Goal: Task Accomplishment & Management: Manage account settings

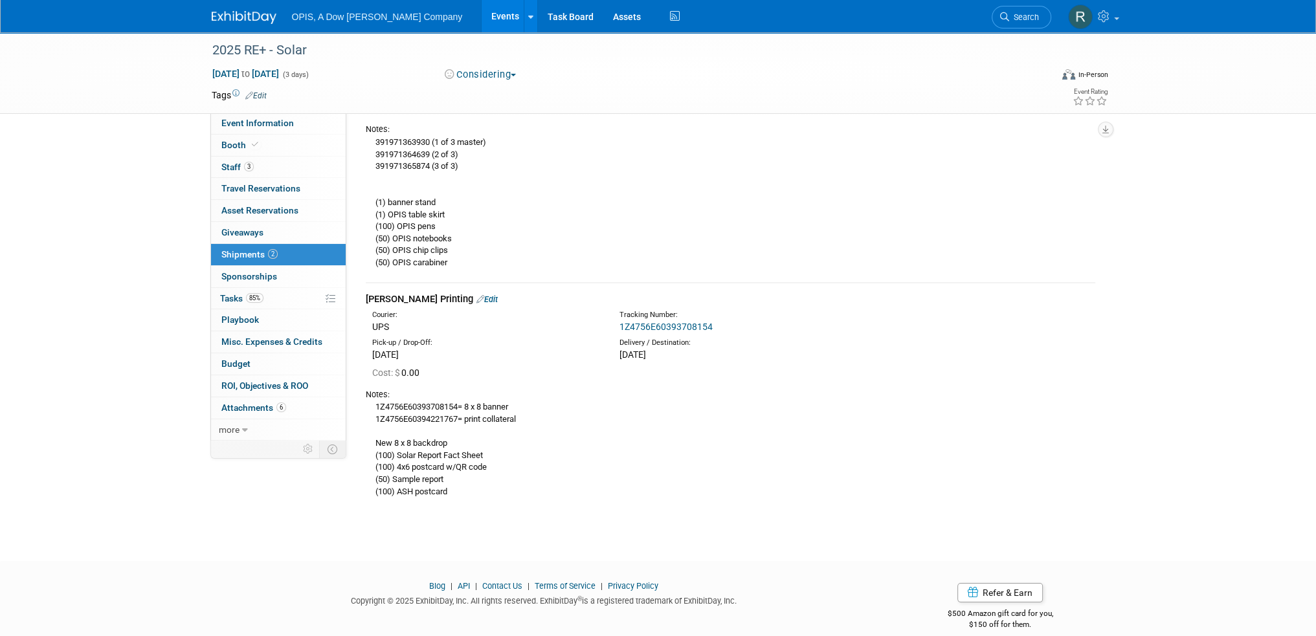
click at [481, 16] on link "Events" at bounding box center [504, 16] width 47 height 32
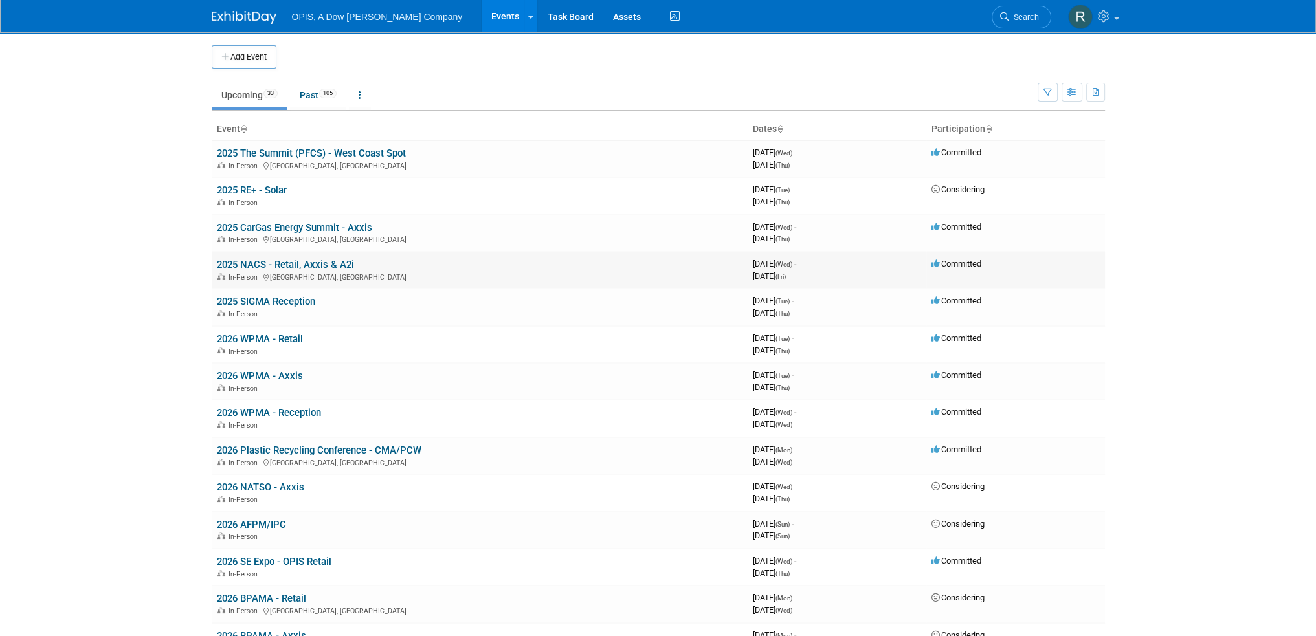
click at [250, 261] on link "2025 NACS - Retail, Axxis & A2i" at bounding box center [285, 265] width 137 height 12
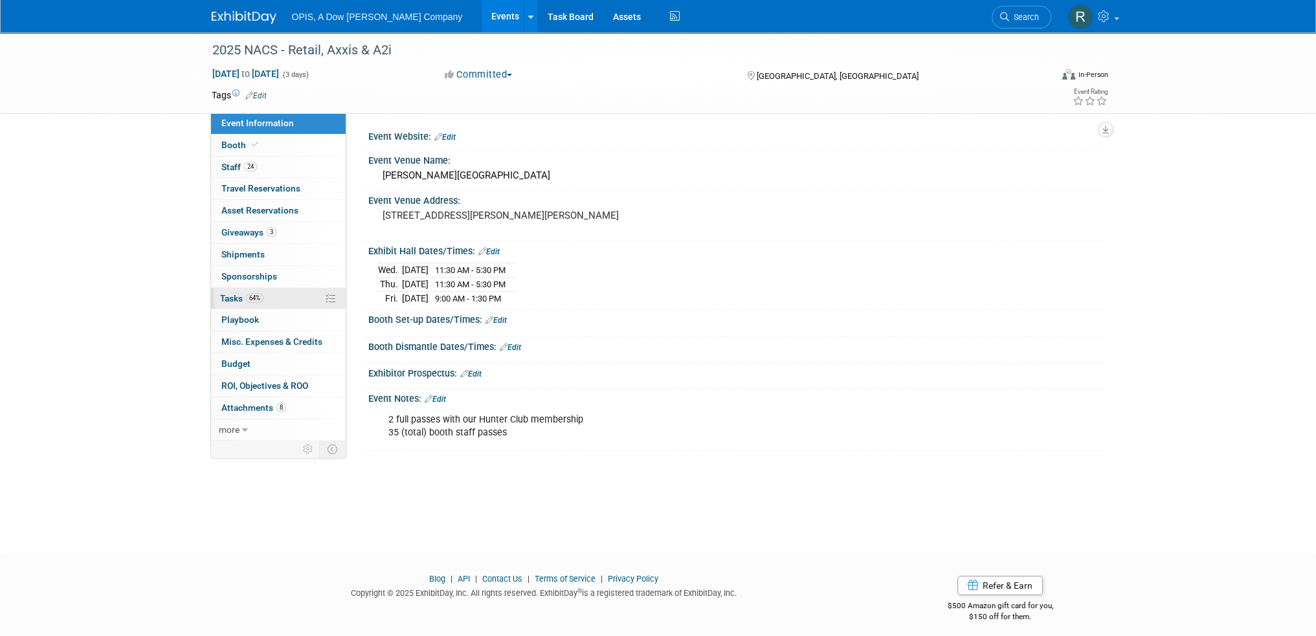
click at [228, 296] on span "Tasks 64%" at bounding box center [241, 298] width 43 height 10
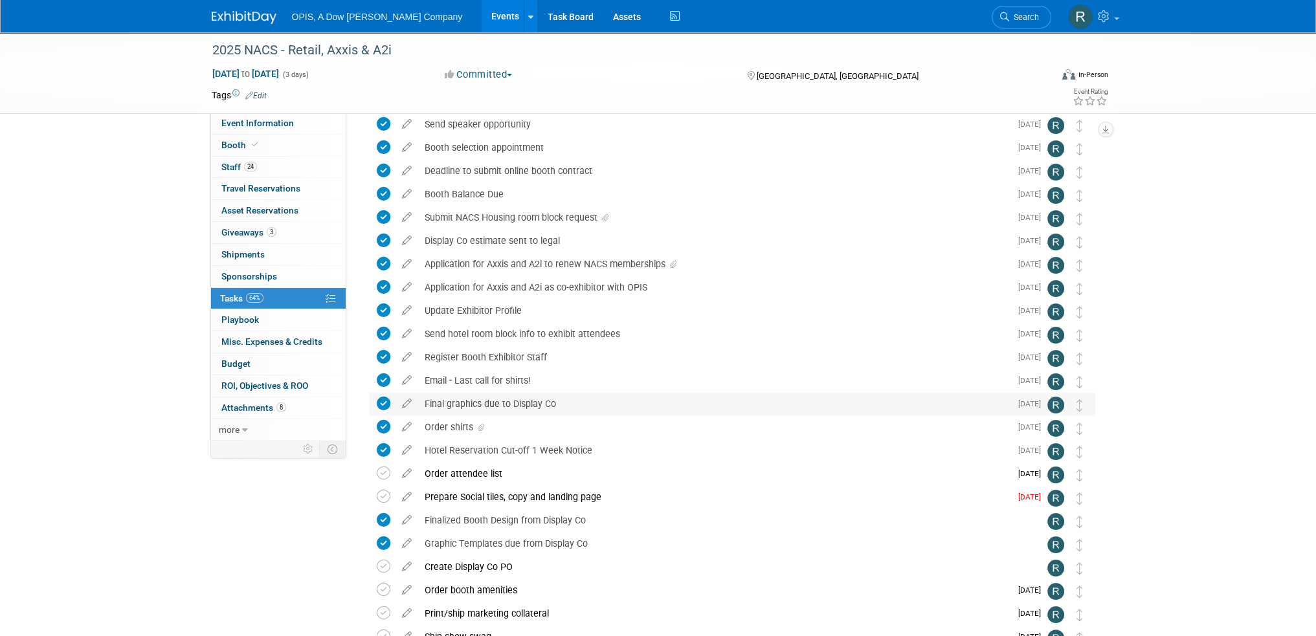
scroll to position [259, 0]
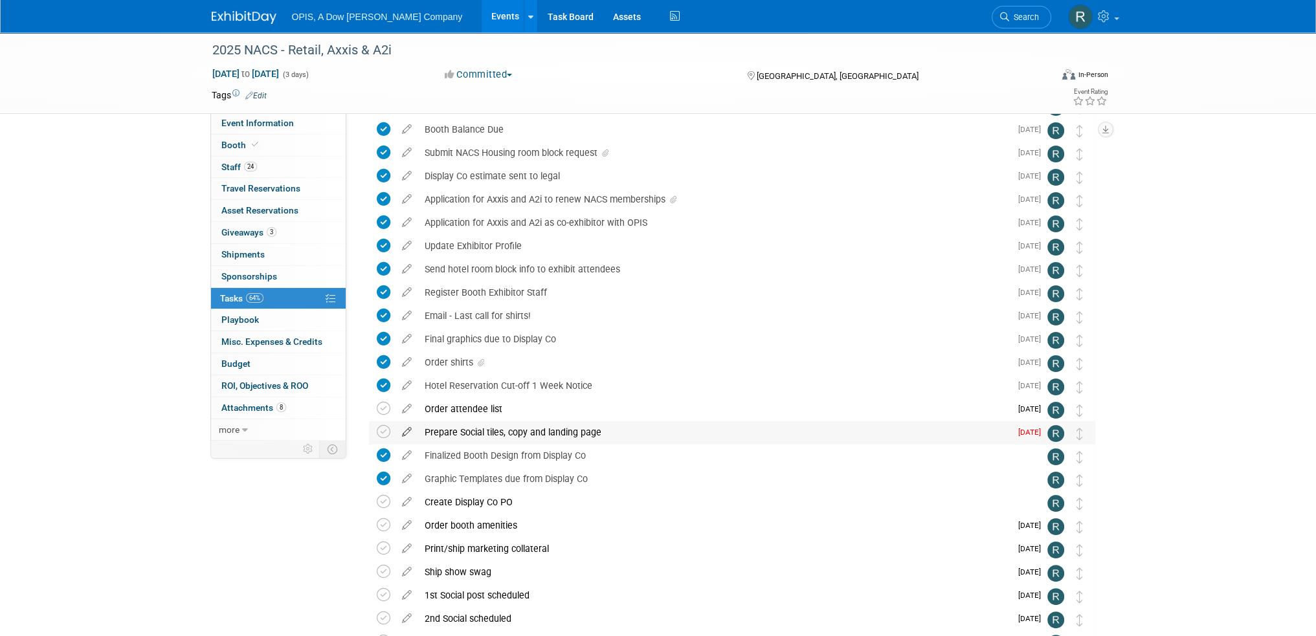
click at [406, 433] on icon at bounding box center [406, 429] width 23 height 16
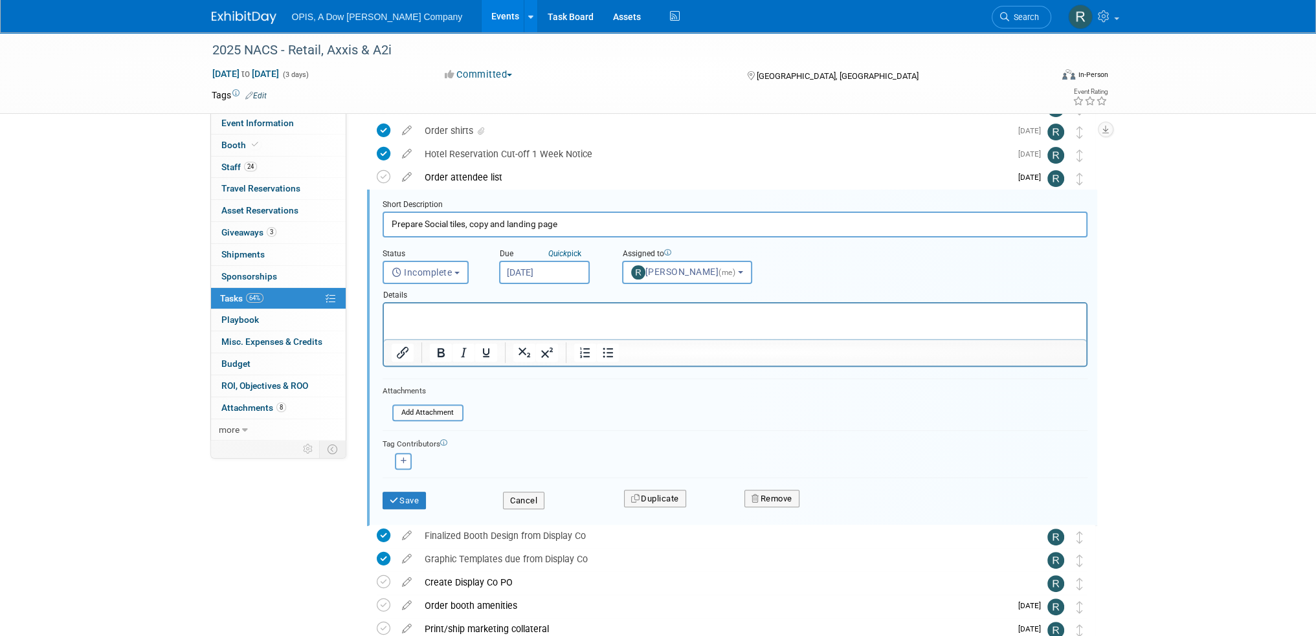
scroll to position [0, 0]
click at [483, 310] on p "Rich Text Area. Press ALT-0 for help." at bounding box center [734, 315] width 687 height 12
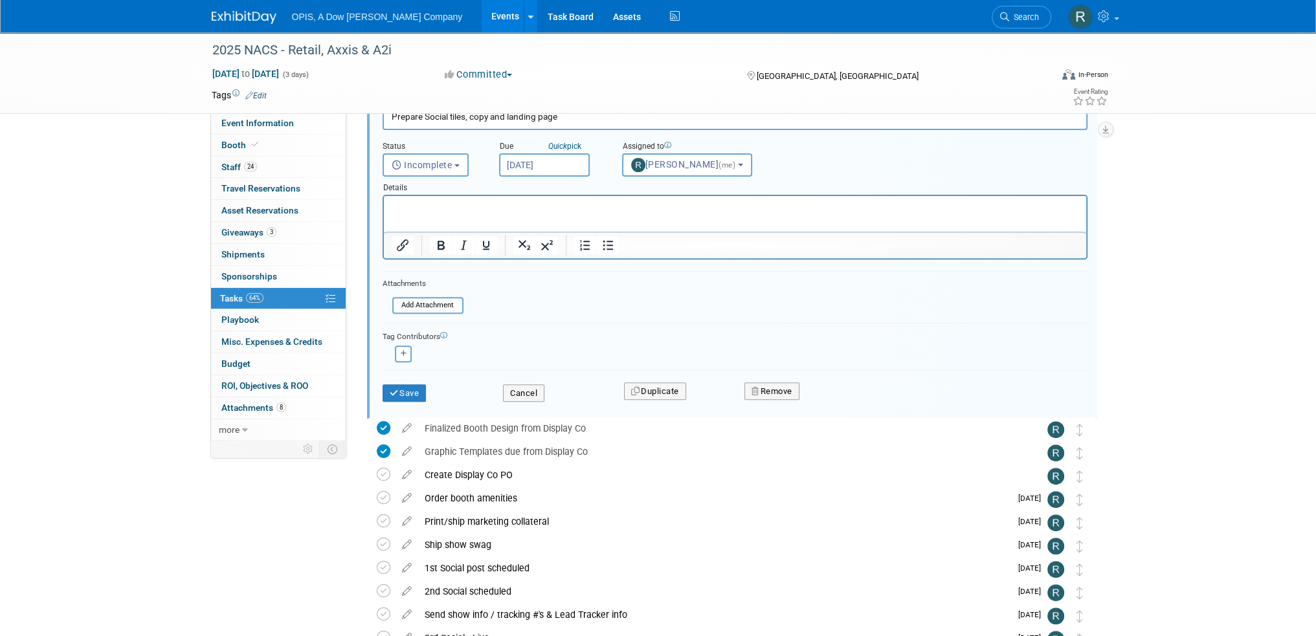
scroll to position [620, 0]
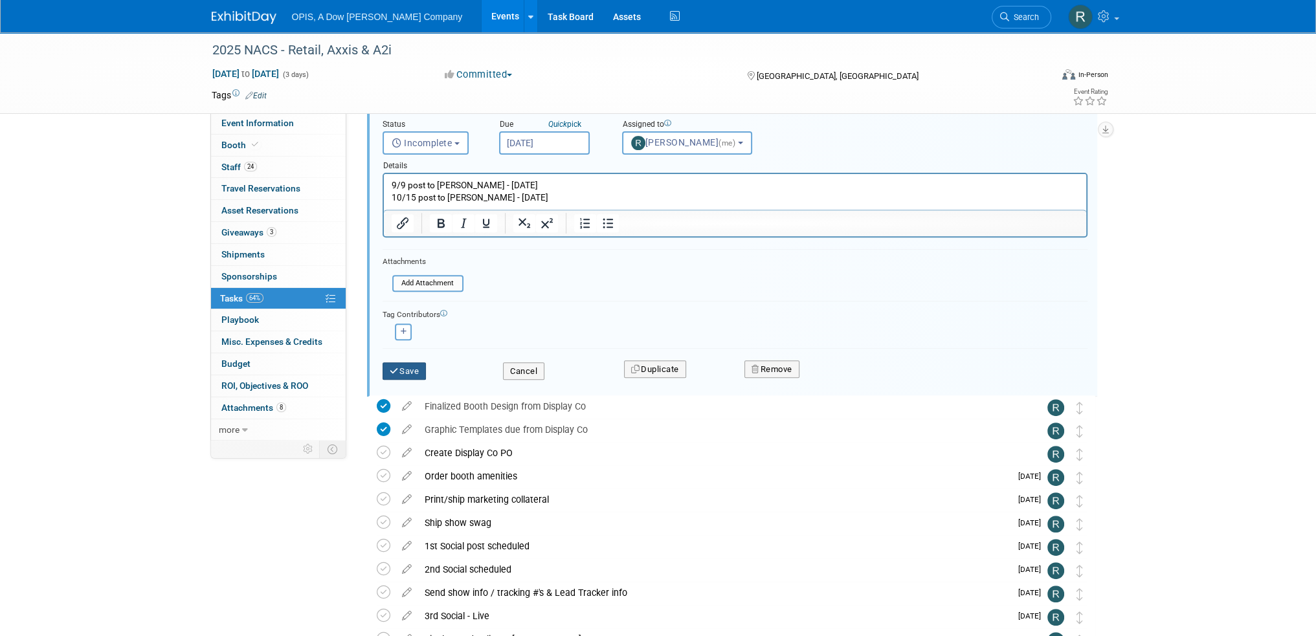
click at [404, 370] on button "Save" at bounding box center [404, 371] width 44 height 18
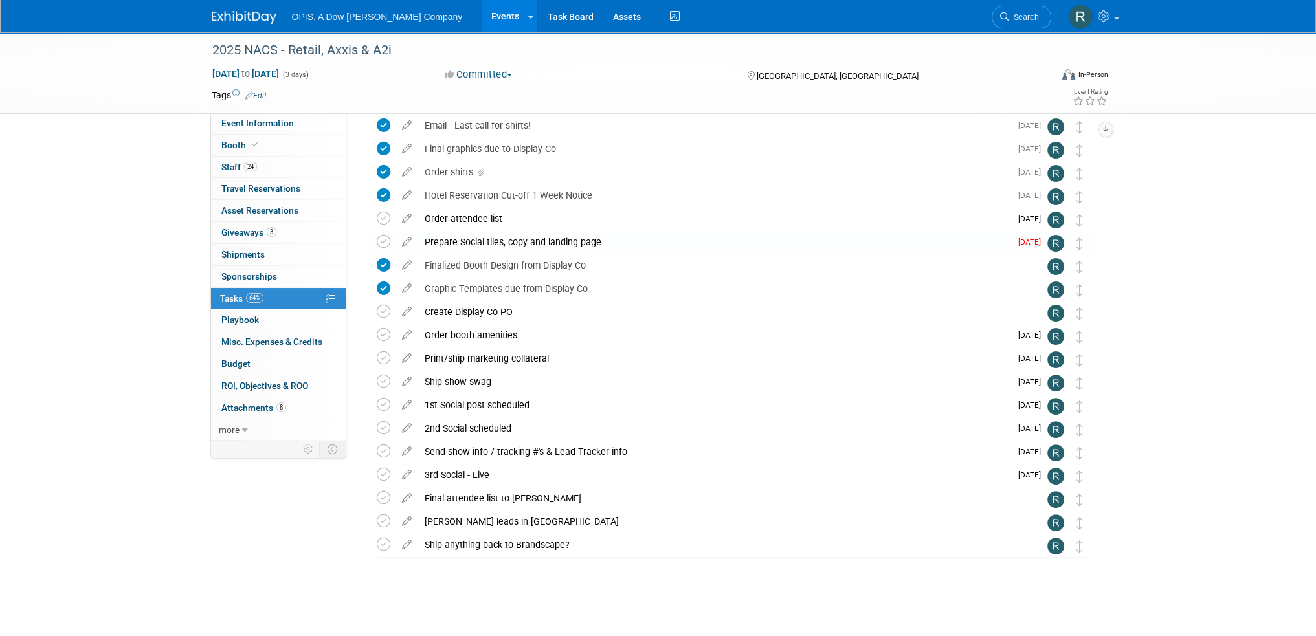
scroll to position [448, 0]
click at [406, 242] on icon at bounding box center [406, 240] width 23 height 16
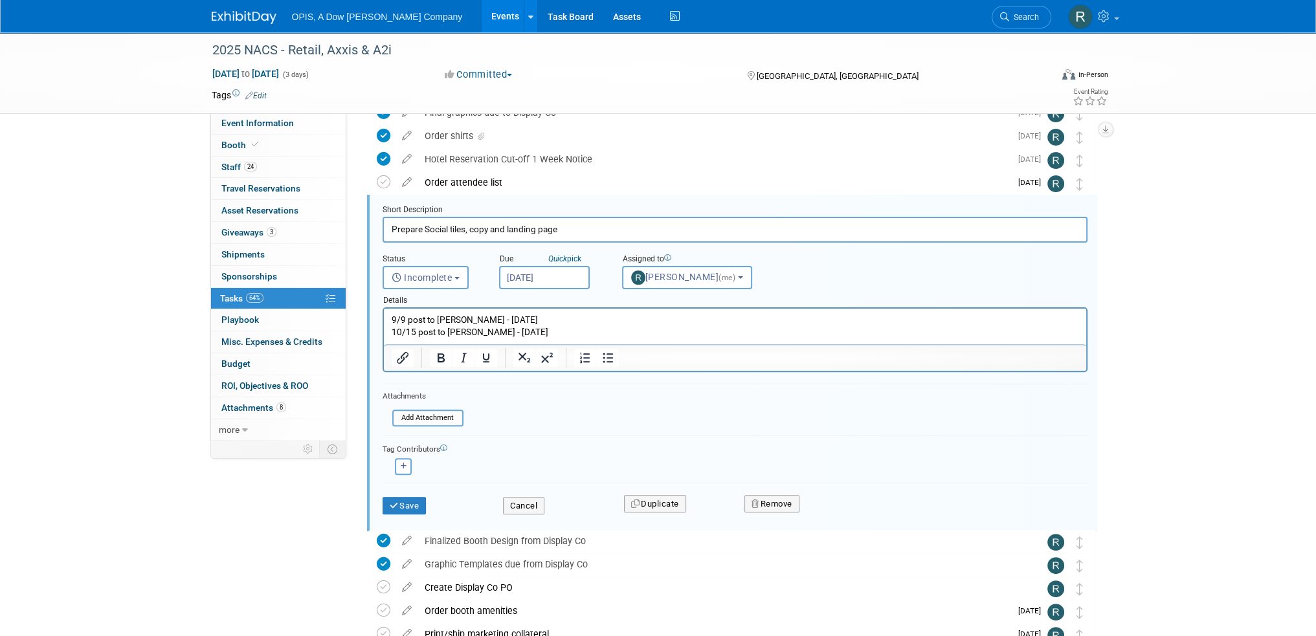
scroll to position [491, 0]
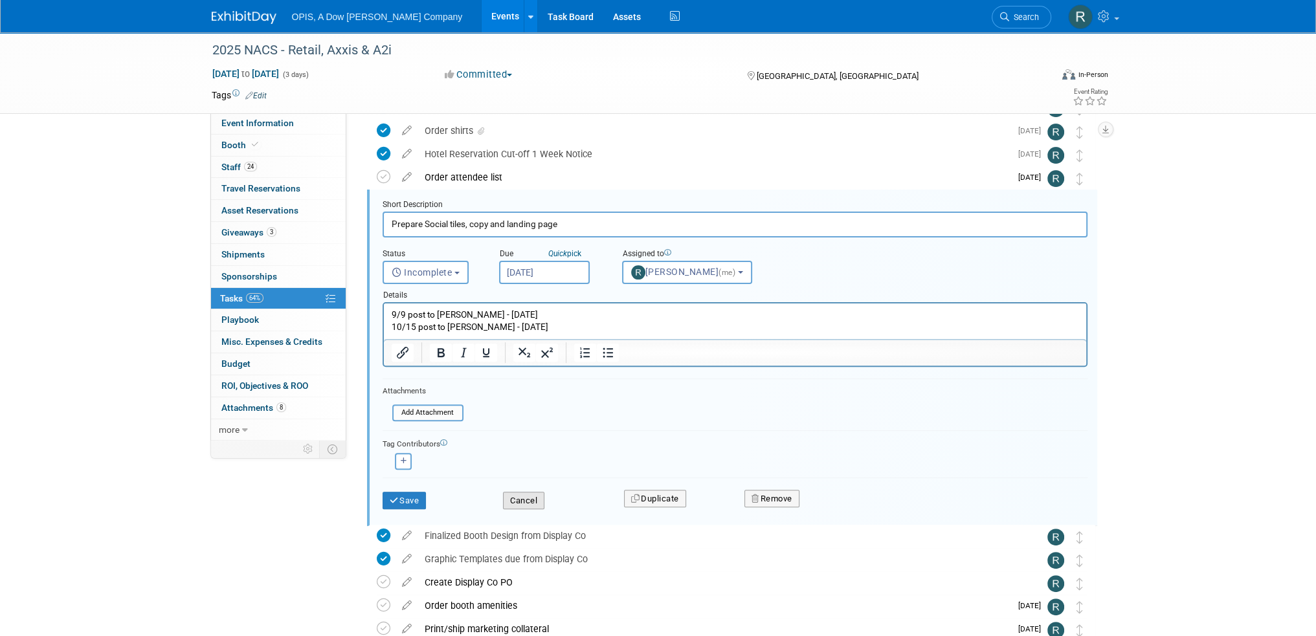
click at [531, 497] on button "Cancel" at bounding box center [523, 501] width 41 height 18
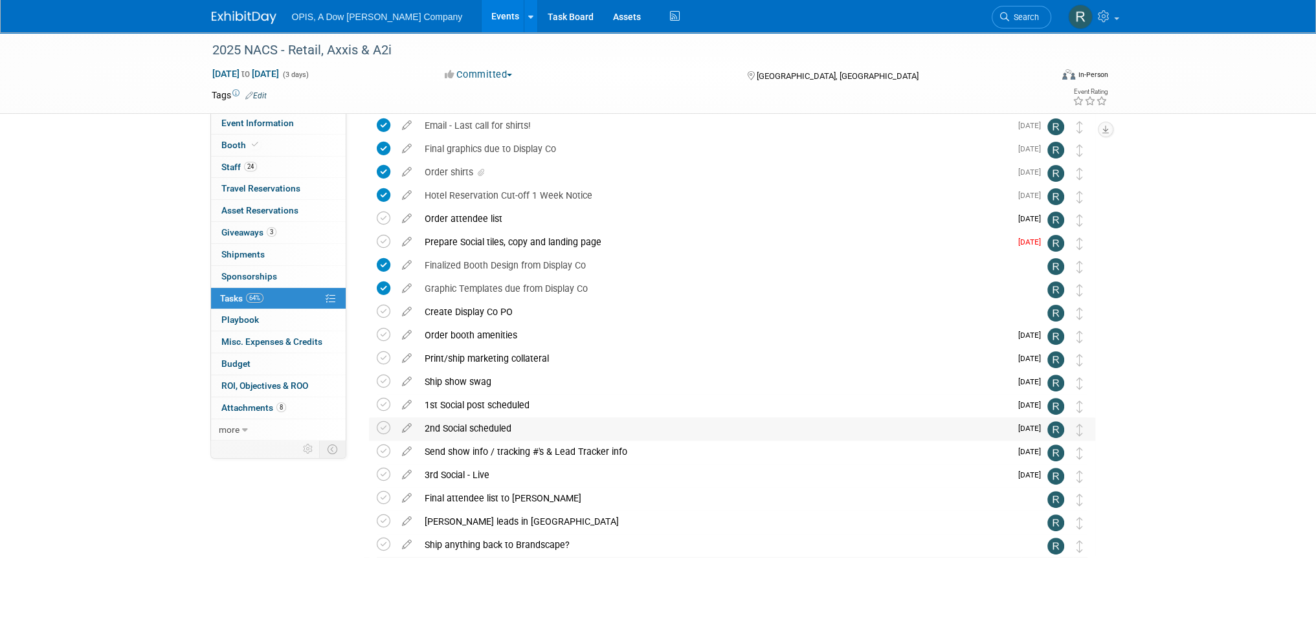
scroll to position [448, 0]
